Goal: Understand process/instructions: Learn how to perform a task or action

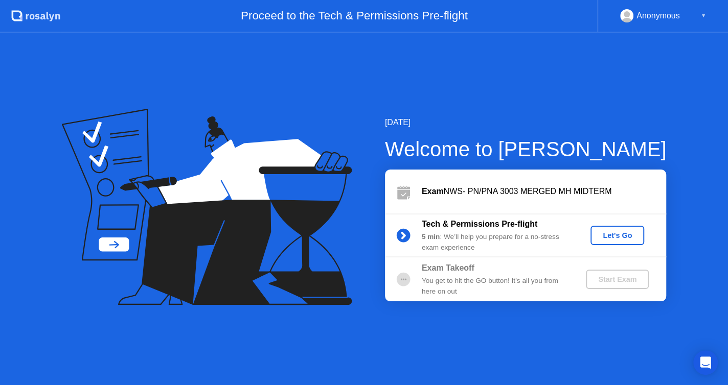
click at [630, 226] on button "Let's Go" at bounding box center [617, 235] width 54 height 19
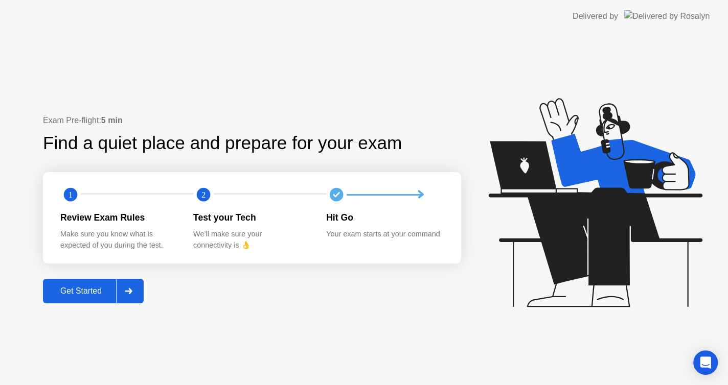
click at [69, 288] on div "Get Started" at bounding box center [81, 291] width 70 height 9
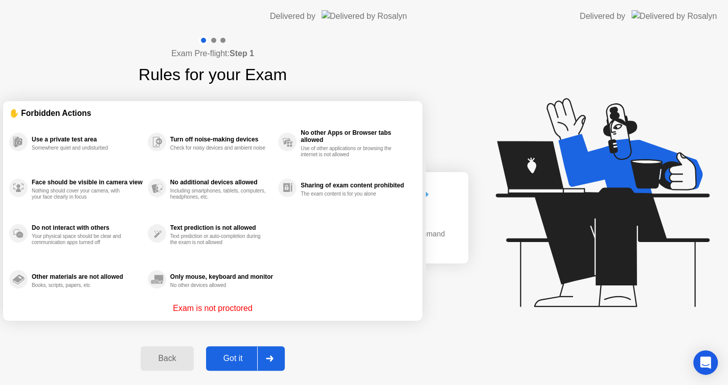
click at [69, 288] on div "Exam Pre-flight: Step 1 Rules for your Exam ✋ Forbidden Actions Use a private t…" at bounding box center [212, 209] width 425 height 353
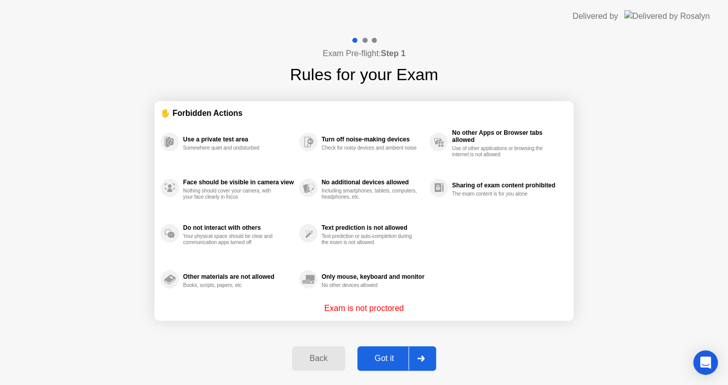
click at [401, 363] on div "Got it" at bounding box center [384, 358] width 48 height 9
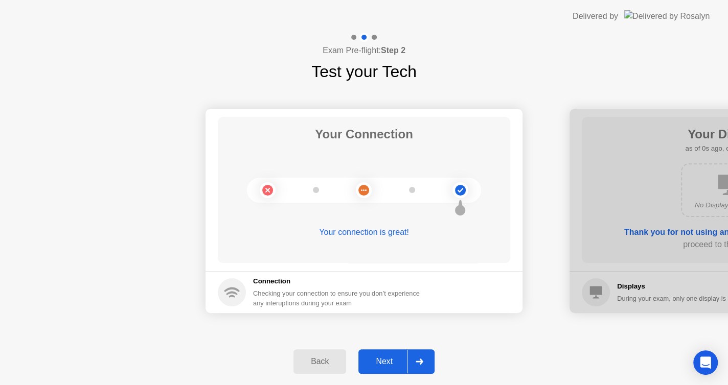
click at [384, 362] on div "Next" at bounding box center [383, 361] width 45 height 9
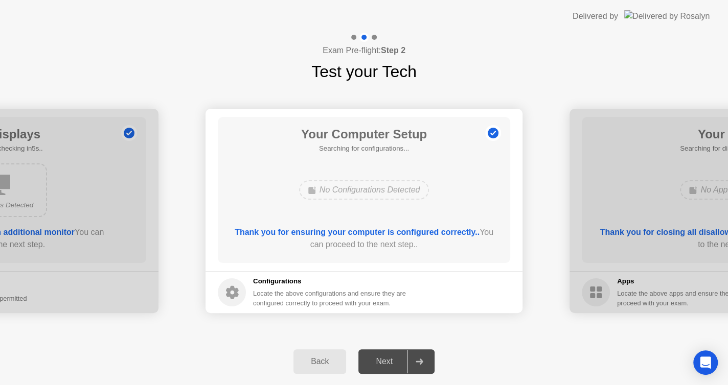
click at [384, 362] on div "Next" at bounding box center [383, 361] width 45 height 9
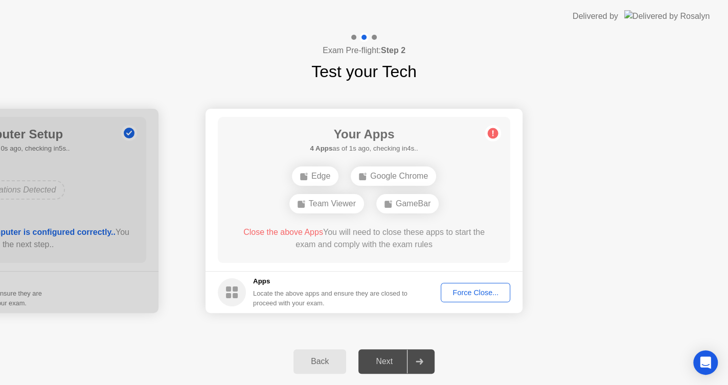
click at [384, 362] on div "Next" at bounding box center [383, 361] width 45 height 9
click at [452, 297] on div "Force Close..." at bounding box center [475, 293] width 62 height 8
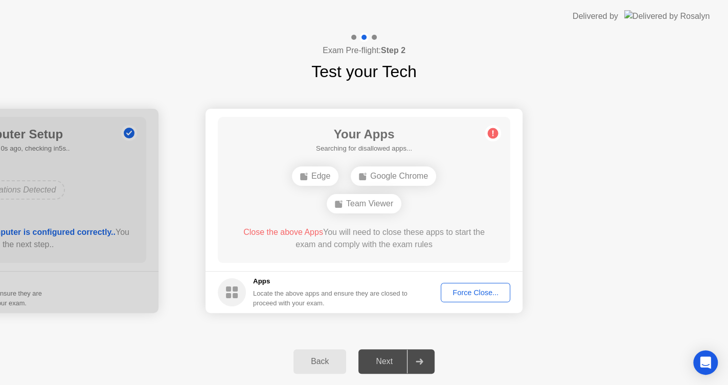
click at [459, 297] on div "Force Close..." at bounding box center [475, 293] width 62 height 8
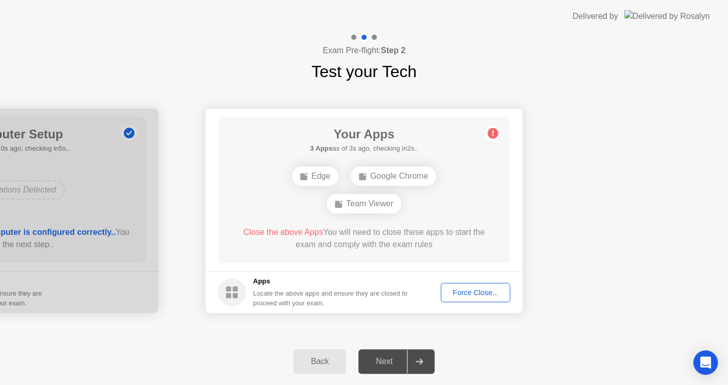
click at [479, 297] on div "Force Close..." at bounding box center [475, 293] width 62 height 8
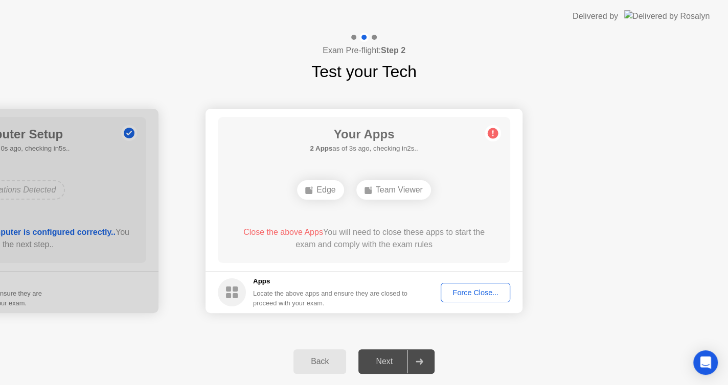
click at [479, 291] on div "Force Close..." at bounding box center [475, 293] width 62 height 8
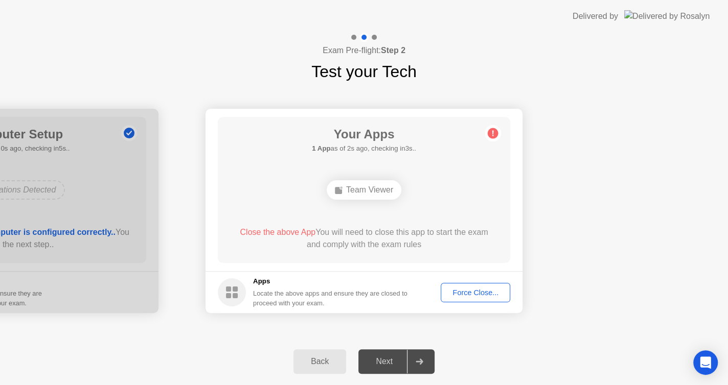
click at [450, 292] on div "Force Close..." at bounding box center [475, 293] width 62 height 8
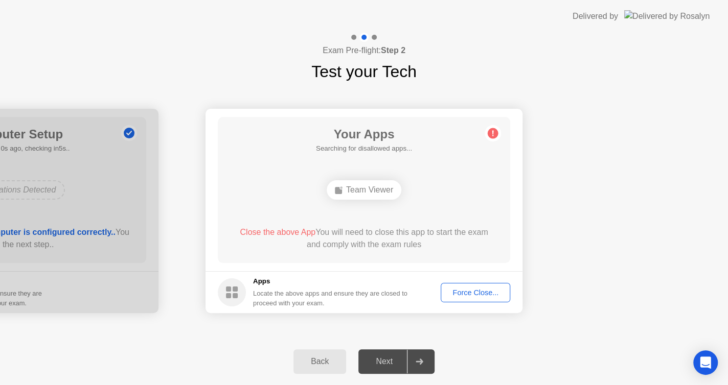
click at [464, 296] on div "Force Close..." at bounding box center [475, 293] width 62 height 8
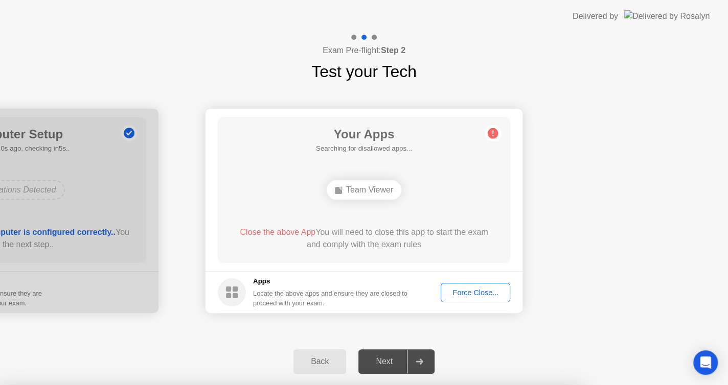
click at [457, 385] on div at bounding box center [364, 385] width 728 height 0
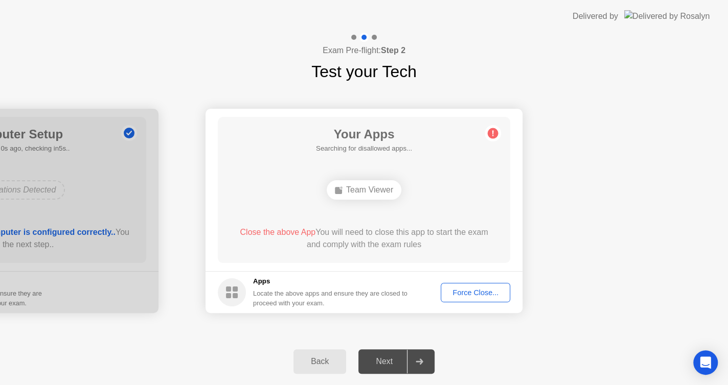
click at [458, 300] on button "Force Close..." at bounding box center [474, 292] width 69 height 19
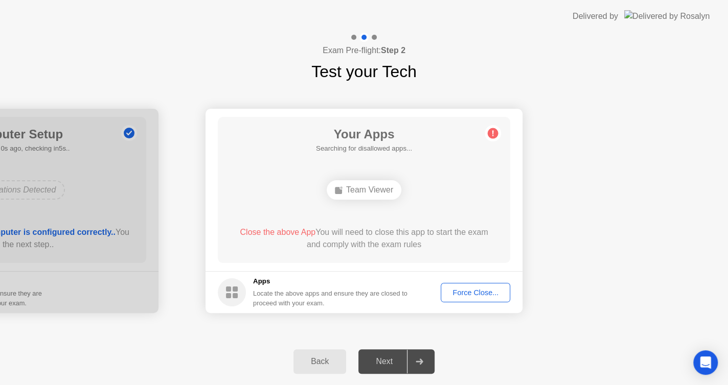
click at [462, 289] on div "Force Close..." at bounding box center [475, 293] width 62 height 8
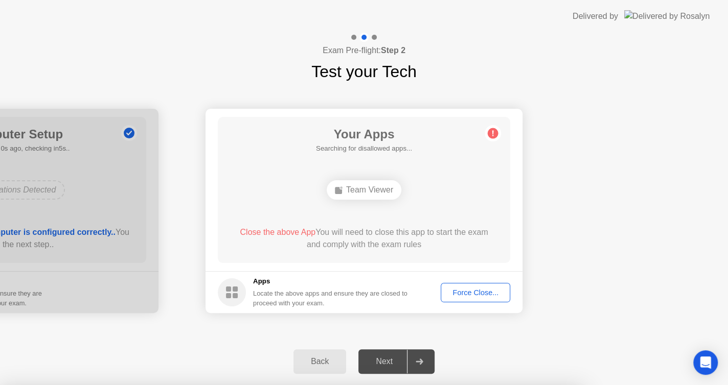
drag, startPoint x: 340, startPoint y: 239, endPoint x: 710, endPoint y: -6, distance: 444.3
click at [710, 0] on html "Delivered by Exam Pre-flight: Step 2 Test your Tech Your Connection Your connec…" at bounding box center [364, 192] width 728 height 385
